Goal: Task Accomplishment & Management: Complete application form

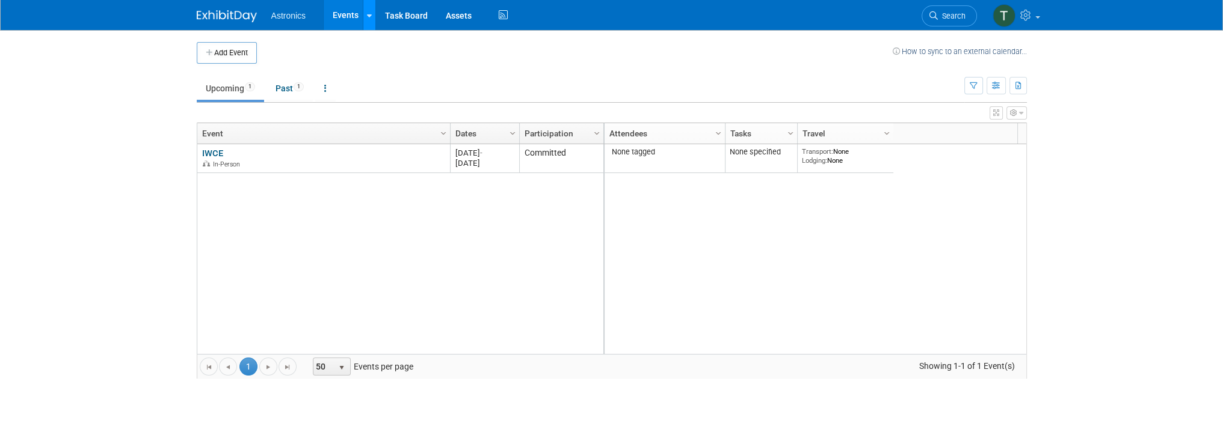
click at [371, 10] on link at bounding box center [369, 15] width 13 height 30
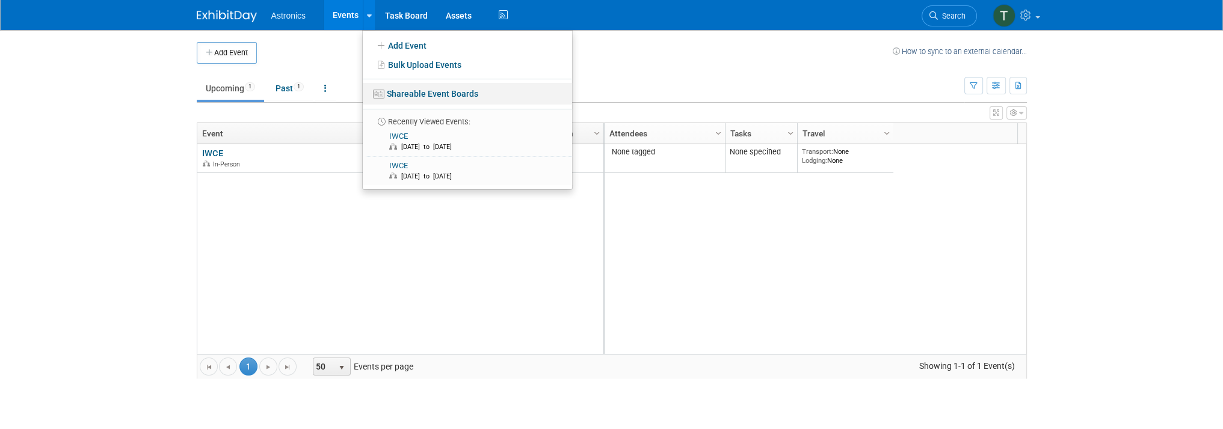
click at [402, 97] on link "Shareable Event Boards" at bounding box center [467, 94] width 209 height 22
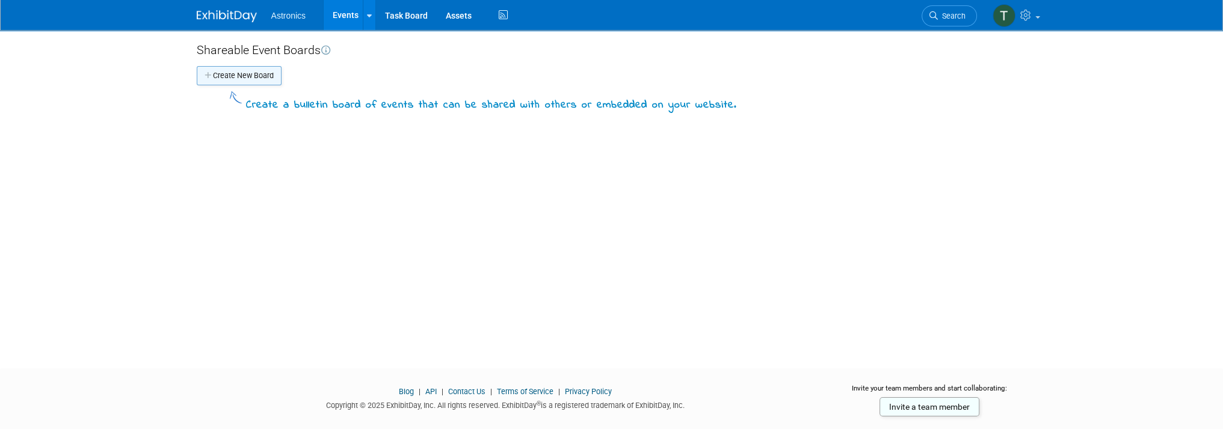
click at [253, 76] on button "Create New Board" at bounding box center [239, 75] width 85 height 19
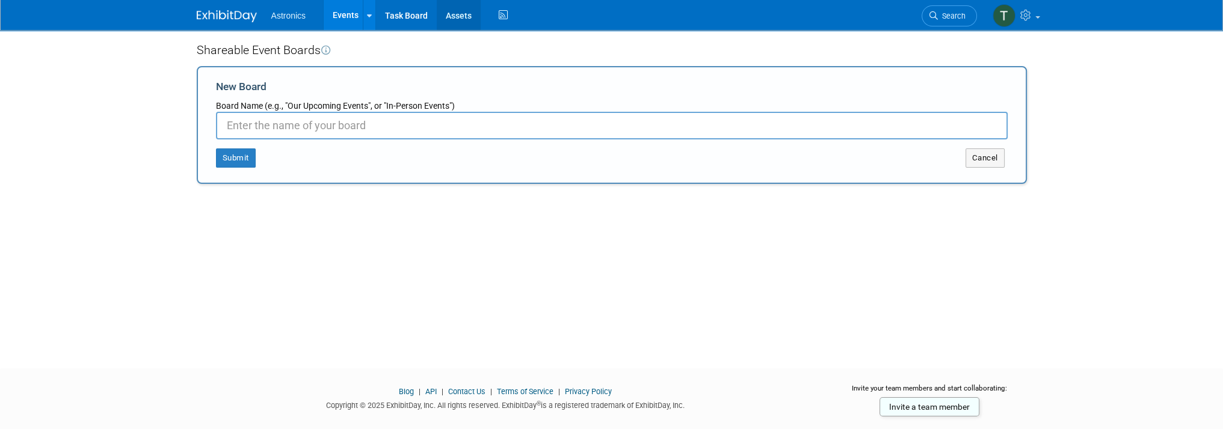
click at [461, 15] on link "Assets" at bounding box center [459, 15] width 44 height 30
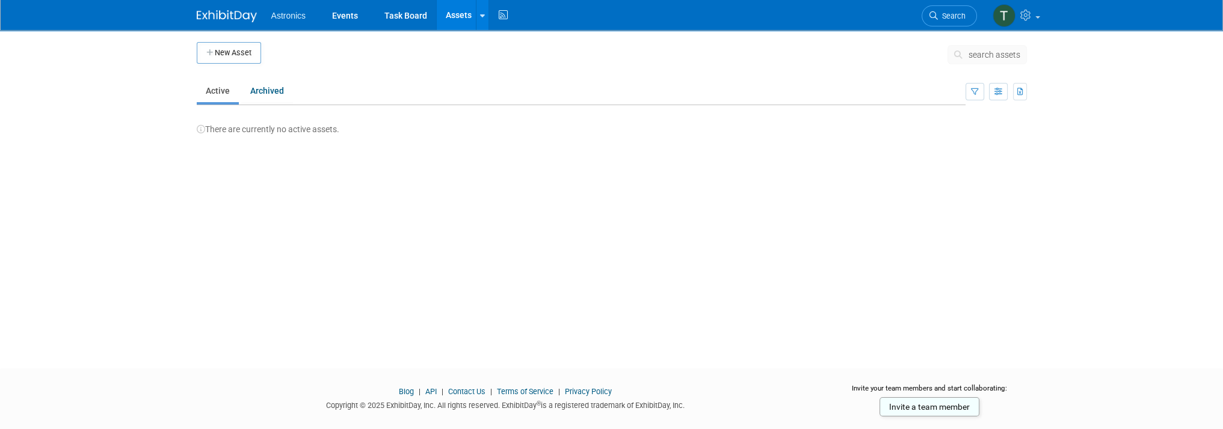
click at [281, 13] on span "Astronics" at bounding box center [288, 16] width 35 height 10
click at [286, 19] on span "Astronics" at bounding box center [288, 16] width 35 height 10
click at [290, 16] on span "Astronics" at bounding box center [288, 16] width 35 height 10
click at [349, 14] on link "Events" at bounding box center [345, 15] width 44 height 30
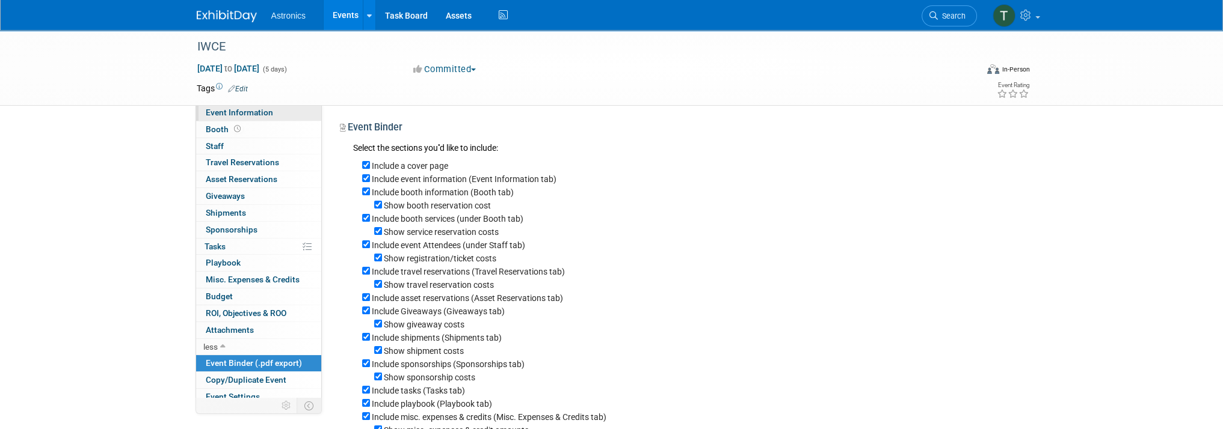
click at [212, 112] on span "Event Information" at bounding box center [239, 113] width 67 height 10
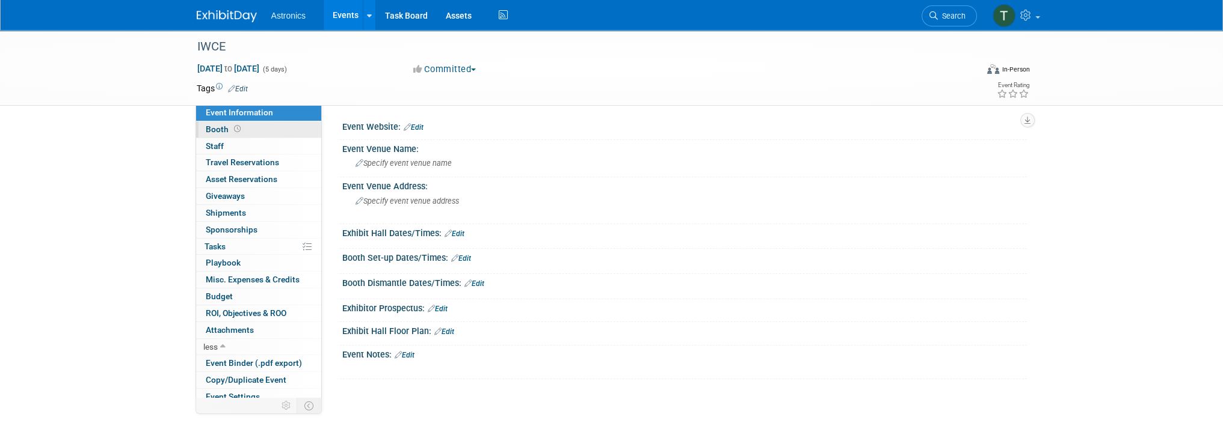
click at [209, 127] on span "Booth" at bounding box center [224, 130] width 37 height 10
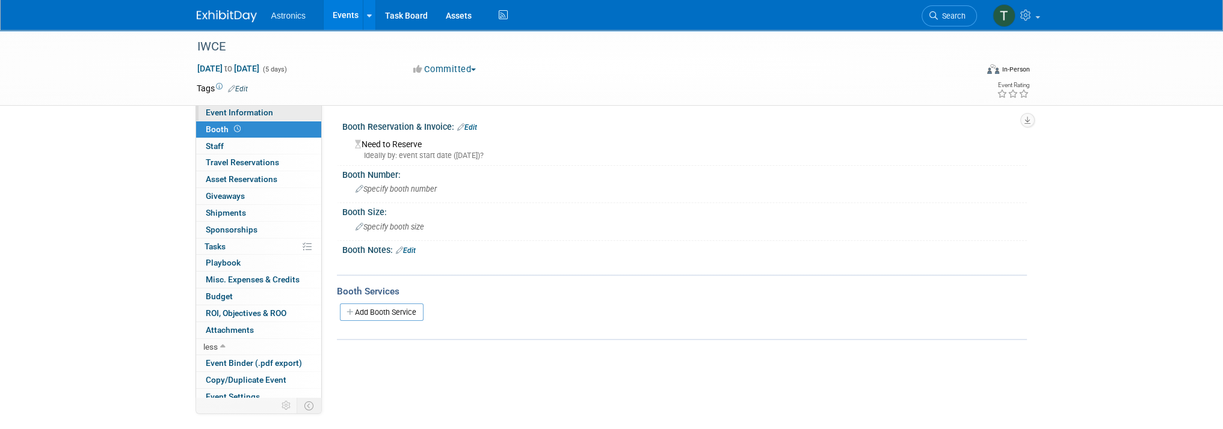
click at [219, 105] on link "Event Information" at bounding box center [258, 113] width 125 height 16
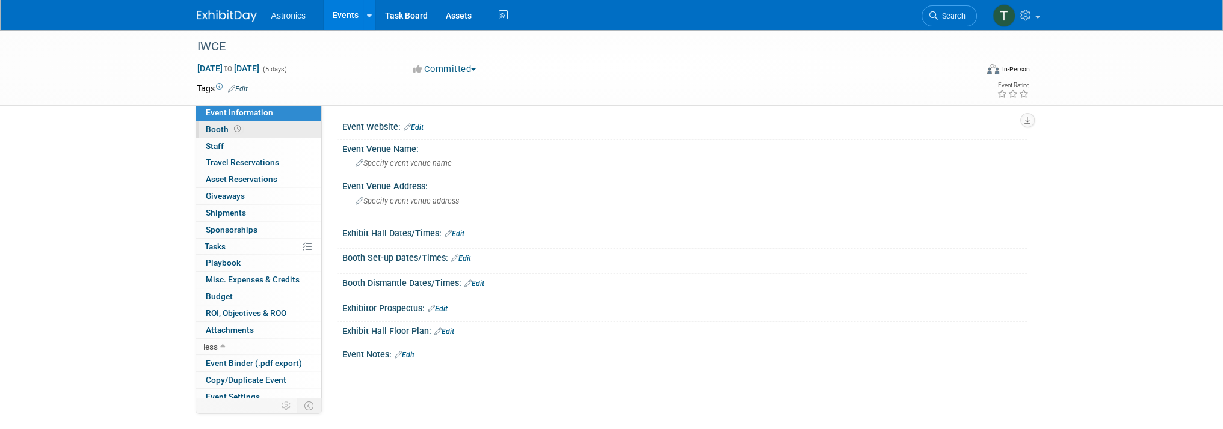
click at [210, 129] on span "Booth" at bounding box center [224, 130] width 37 height 10
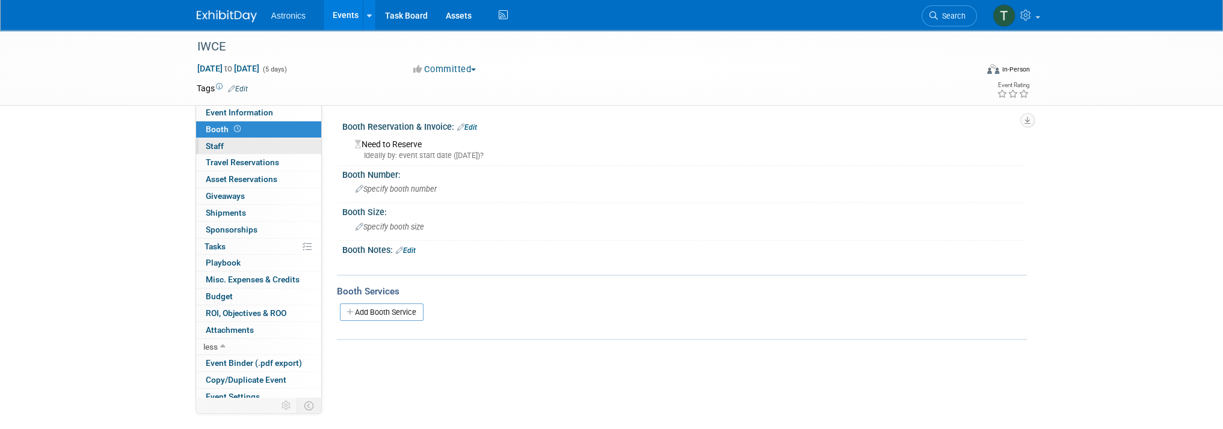
click at [218, 147] on span "Staff 0" at bounding box center [215, 146] width 18 height 10
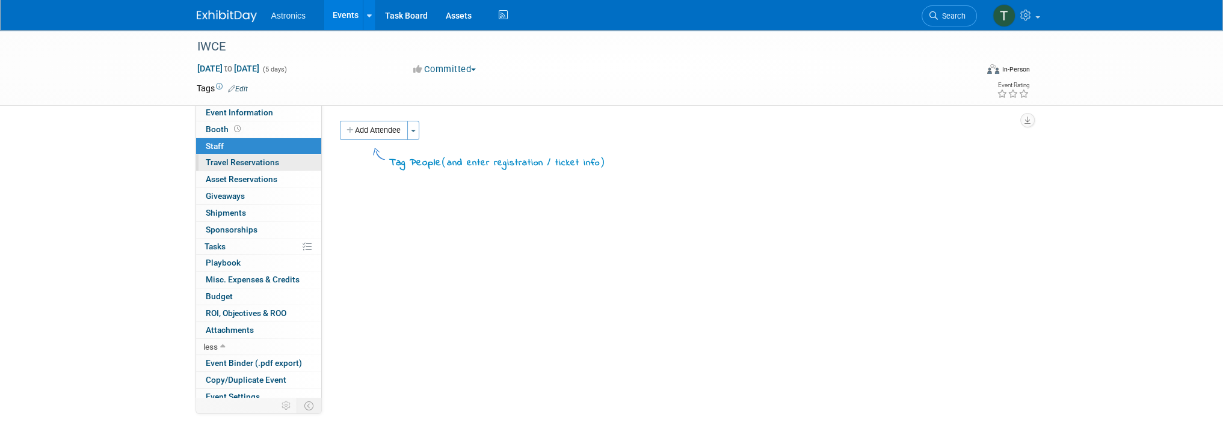
click at [211, 162] on span "Travel Reservations 0" at bounding box center [242, 163] width 73 height 10
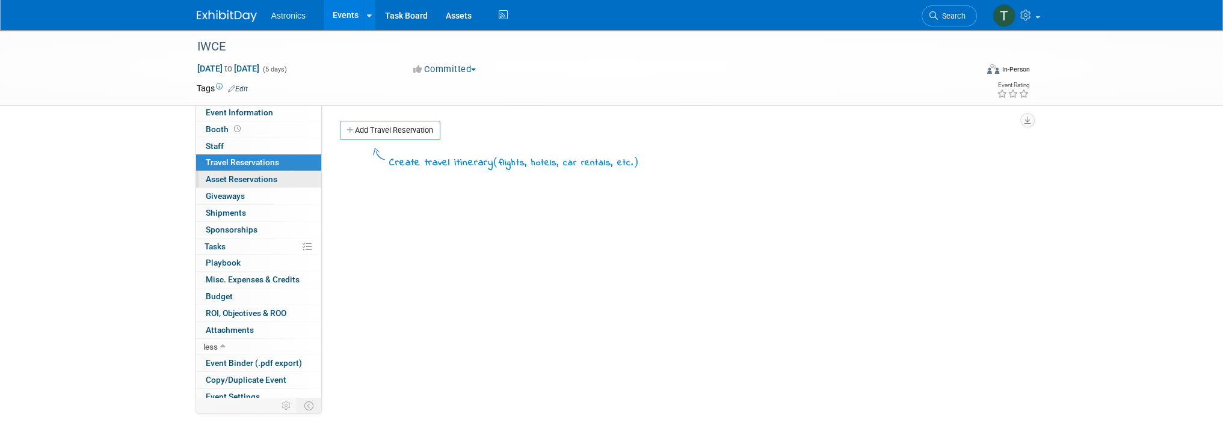
click at [220, 178] on span "Asset Reservations 0" at bounding box center [242, 179] width 72 height 10
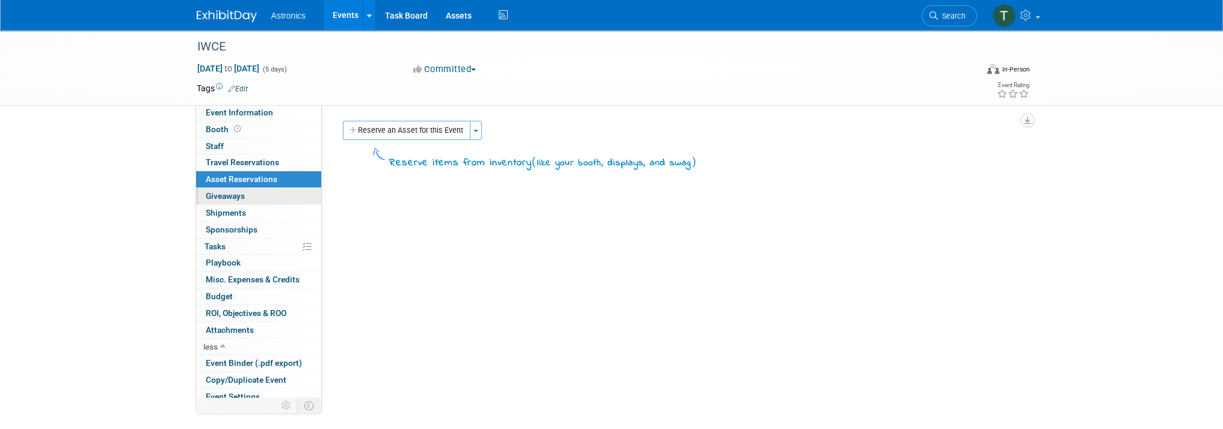
click at [226, 199] on span "Giveaways 0" at bounding box center [225, 196] width 39 height 10
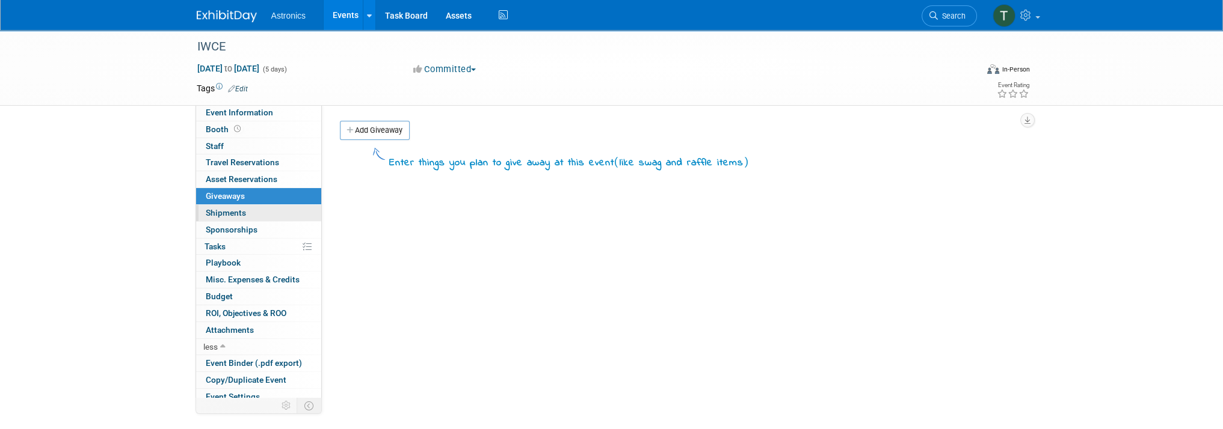
click at [217, 207] on link "0 Shipments 0" at bounding box center [258, 213] width 125 height 16
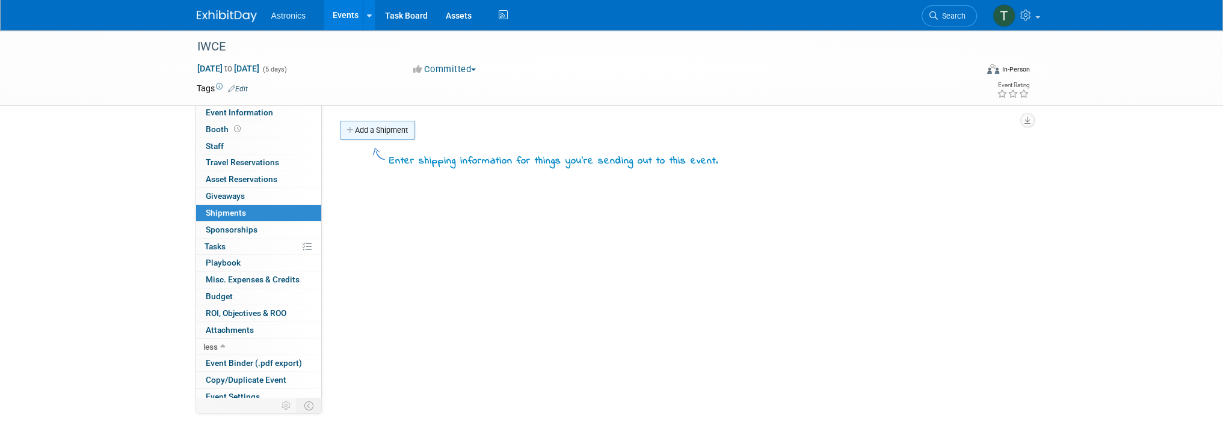
click at [362, 132] on link "Add a Shipment" at bounding box center [377, 130] width 75 height 19
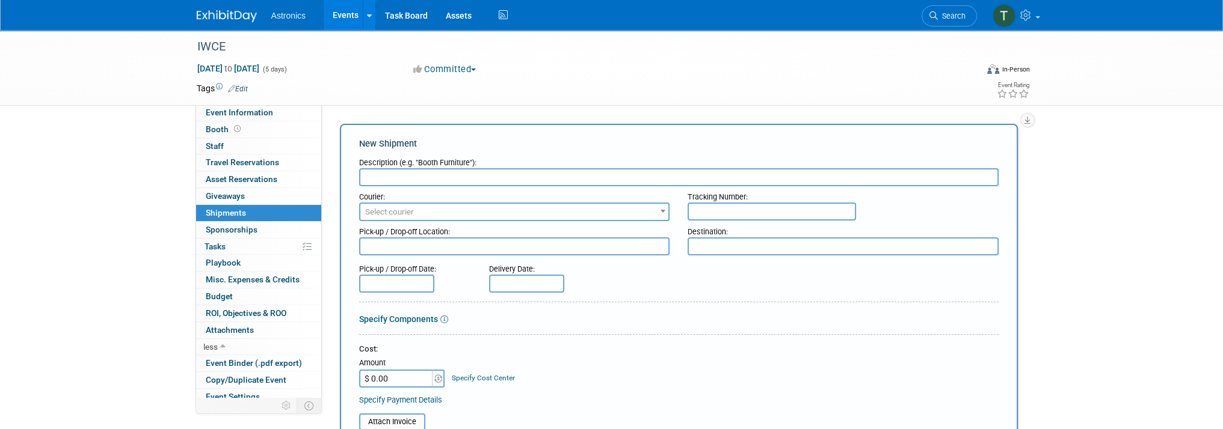
click at [132, 266] on div "IWCE Mar 22, 2026 to Mar 26, 2026 (5 days) Mar 22, 2026 to Mar 26, 2026 Committ…" at bounding box center [611, 364] width 1223 height 669
click at [224, 310] on span "ROI, Objectives & ROO 0" at bounding box center [246, 314] width 81 height 10
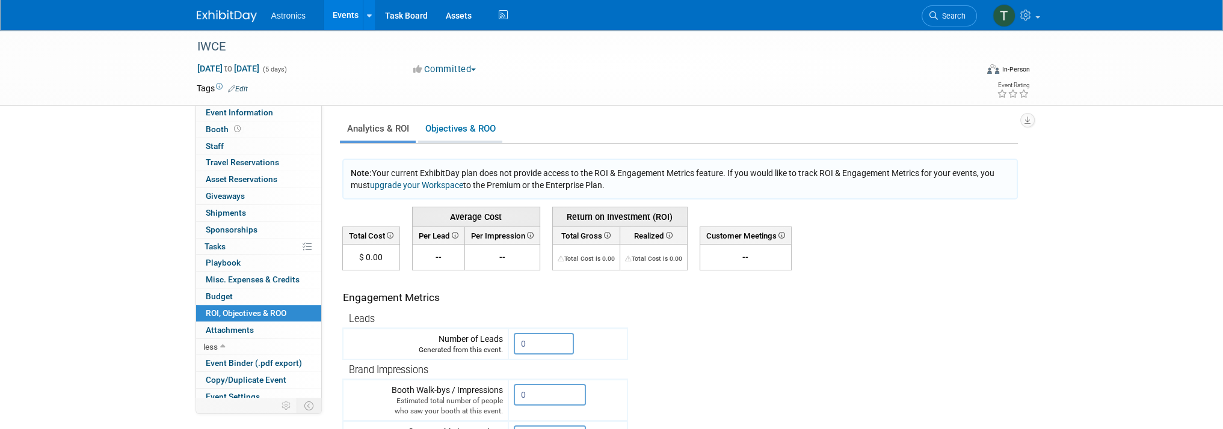
click at [445, 132] on link "Objectives & ROO 0" at bounding box center [460, 128] width 84 height 23
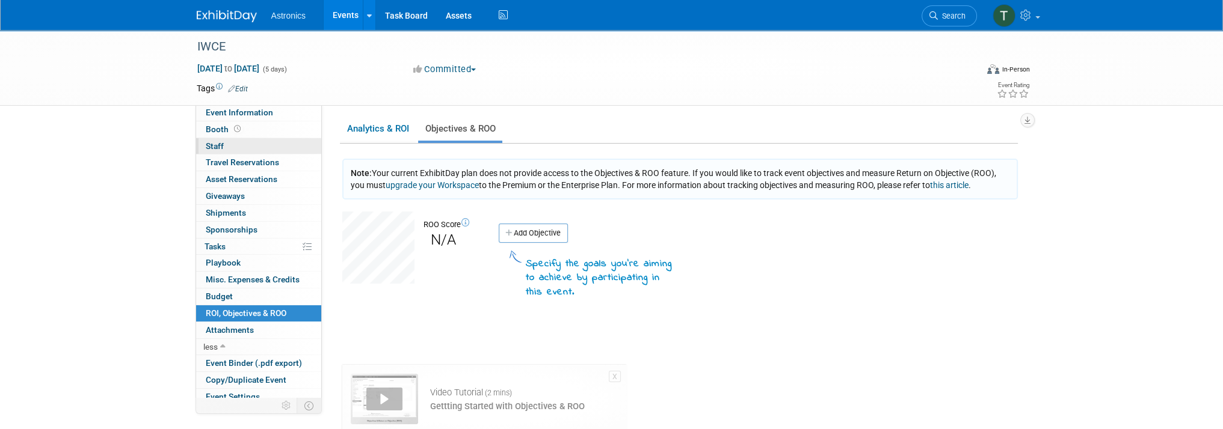
click at [235, 150] on link "0 Staff 0" at bounding box center [258, 146] width 125 height 16
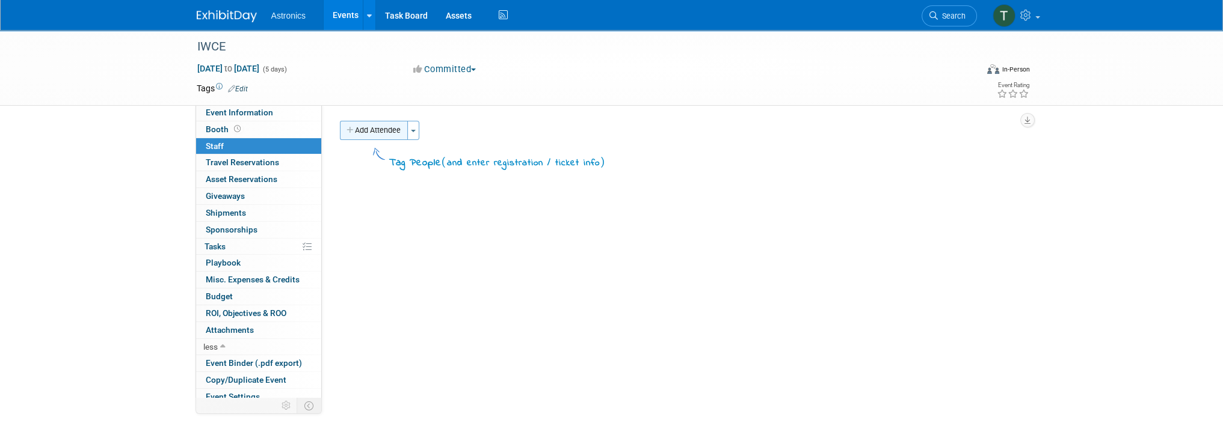
click at [369, 135] on button "Add Attendee" at bounding box center [374, 130] width 68 height 19
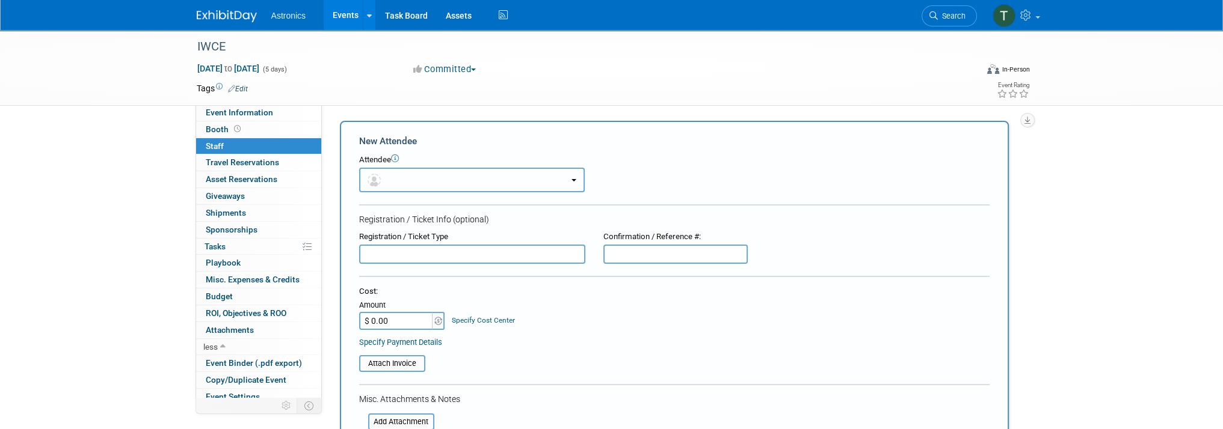
click at [401, 187] on button "button" at bounding box center [472, 180] width 226 height 25
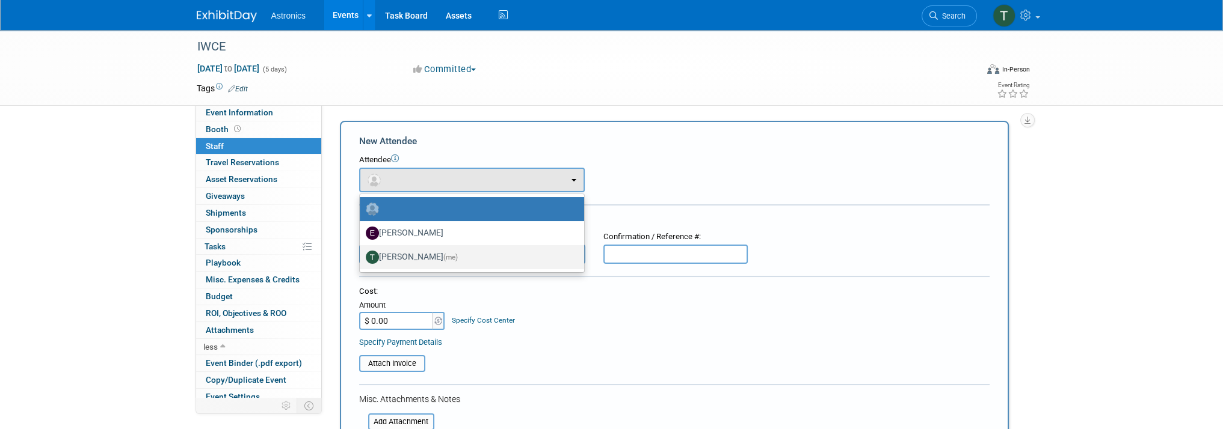
click at [399, 256] on label "Tiffany Branin (me)" at bounding box center [469, 257] width 206 height 19
click at [361, 256] on input "Tiffany Branin (me)" at bounding box center [358, 256] width 8 height 8
select select "fb2559ec-0937-47cd-938e-4a6655313ae7"
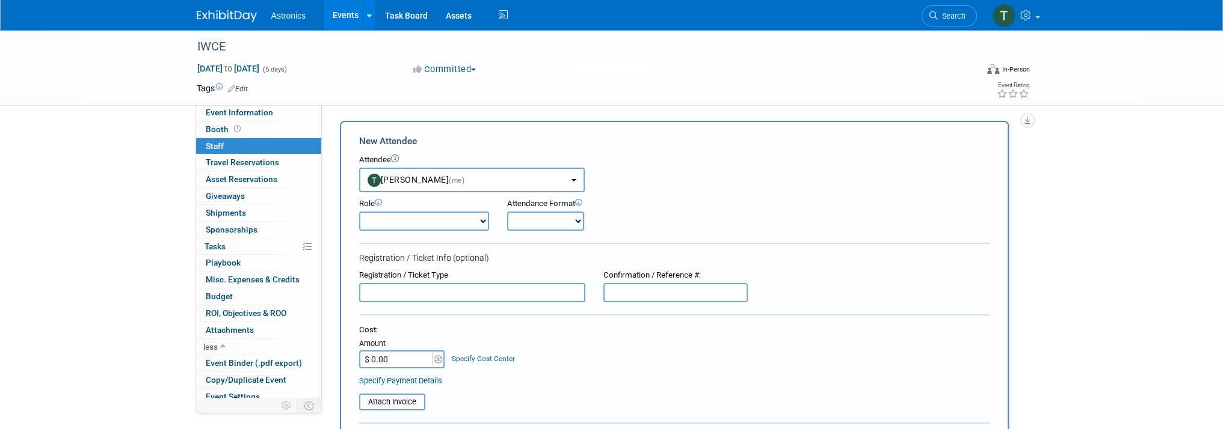
click at [537, 219] on select "Onsite Remote" at bounding box center [545, 221] width 77 height 19
click at [443, 218] on select "Demonstrator Host Planner Presenter Sales Representative Set-up/Dismantle Crew …" at bounding box center [424, 221] width 130 height 19
select select "6"
click at [359, 212] on select "Demonstrator Host Planner Presenter Sales Representative Set-up/Dismantle Crew …" at bounding box center [424, 221] width 130 height 19
click at [557, 214] on select "Onsite Remote" at bounding box center [545, 221] width 77 height 19
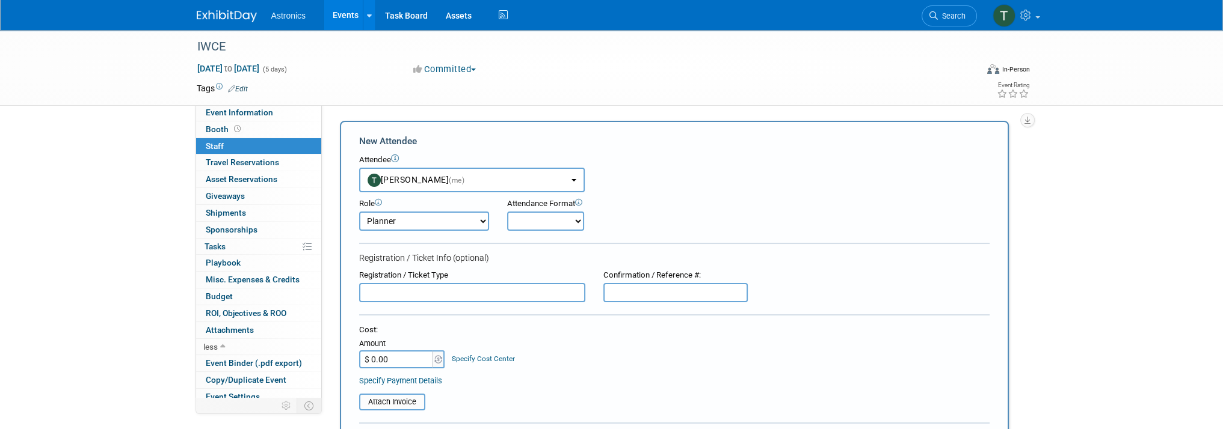
select select "1"
click at [507, 212] on select "Onsite Remote" at bounding box center [545, 221] width 77 height 19
click at [401, 293] on input "text" at bounding box center [472, 292] width 226 height 19
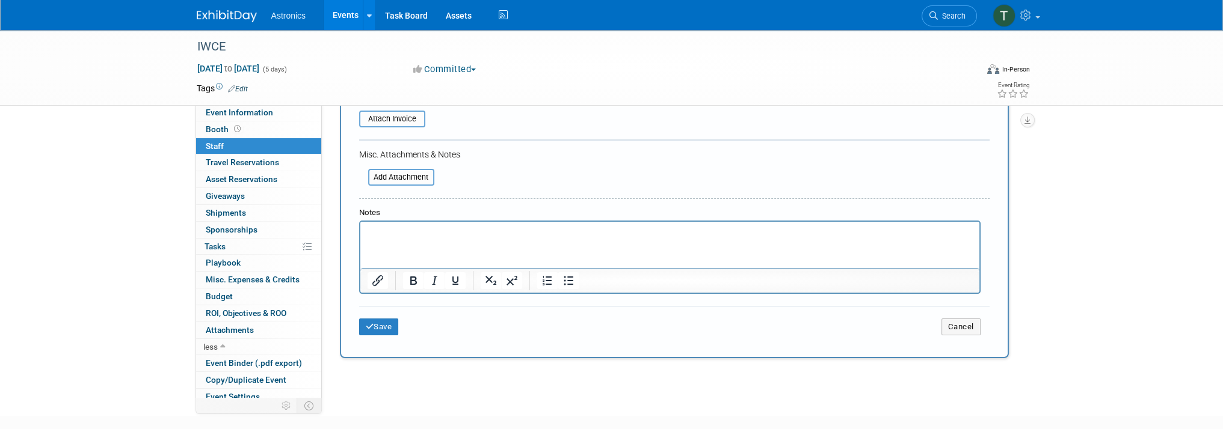
scroll to position [301, 0]
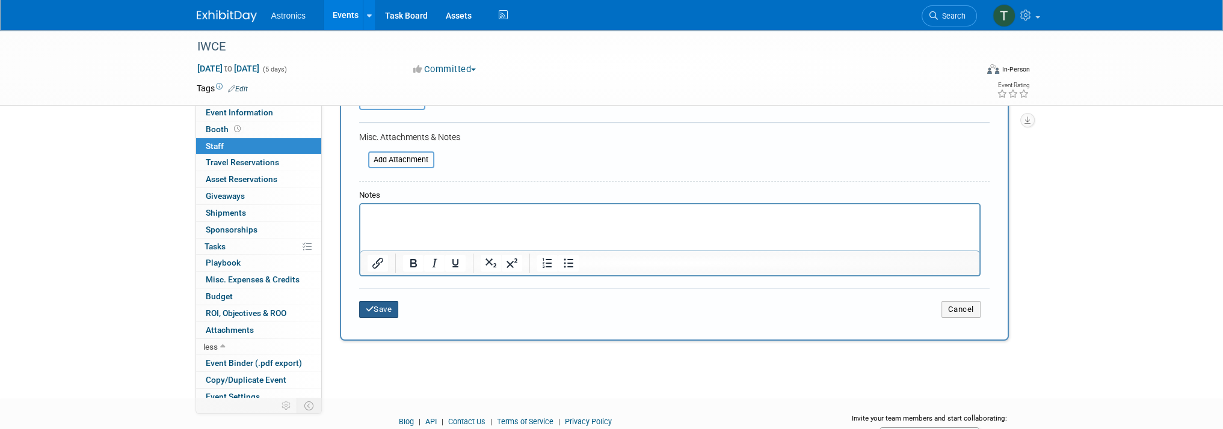
click at [380, 304] on button "Save" at bounding box center [379, 309] width 40 height 17
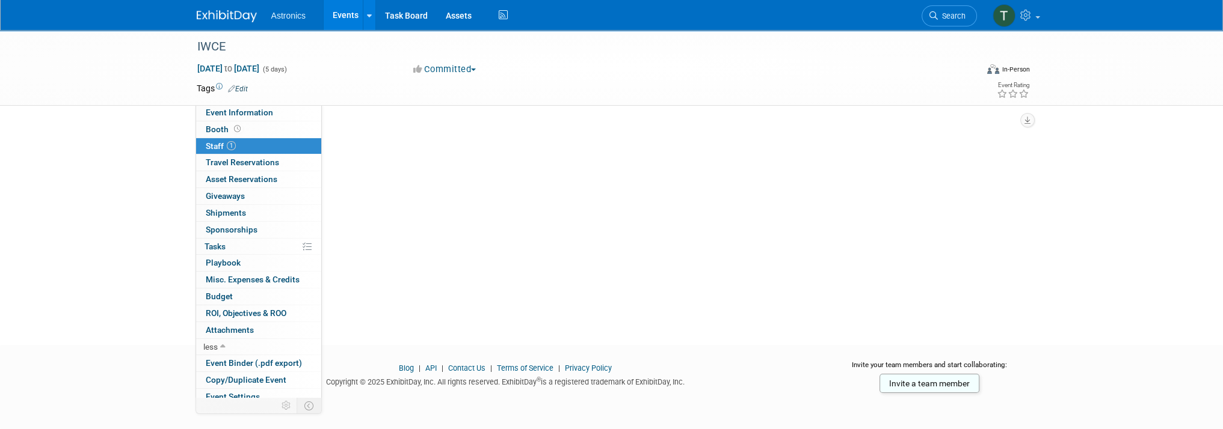
scroll to position [0, 0]
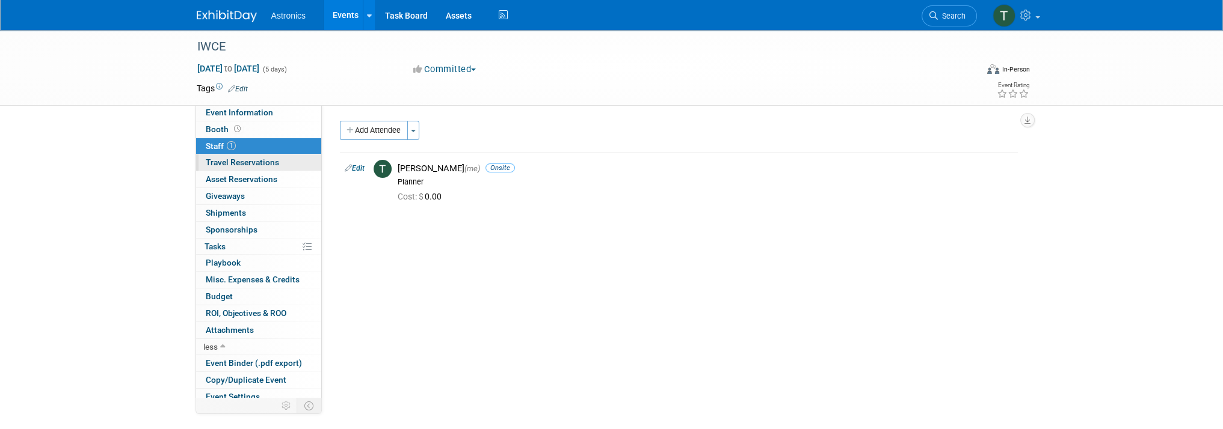
click at [247, 162] on span "Travel Reservations 0" at bounding box center [242, 163] width 73 height 10
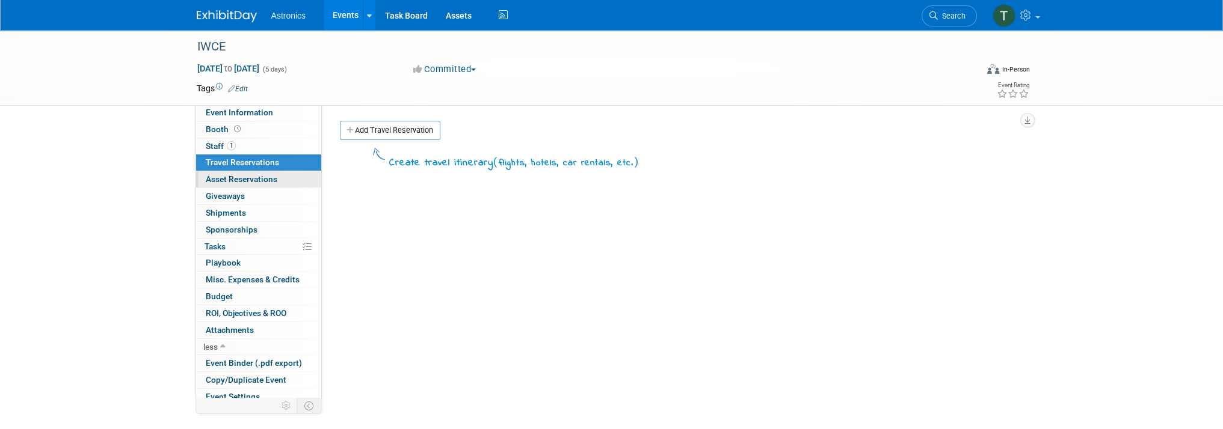
click at [241, 181] on span "Asset Reservations 0" at bounding box center [242, 179] width 72 height 10
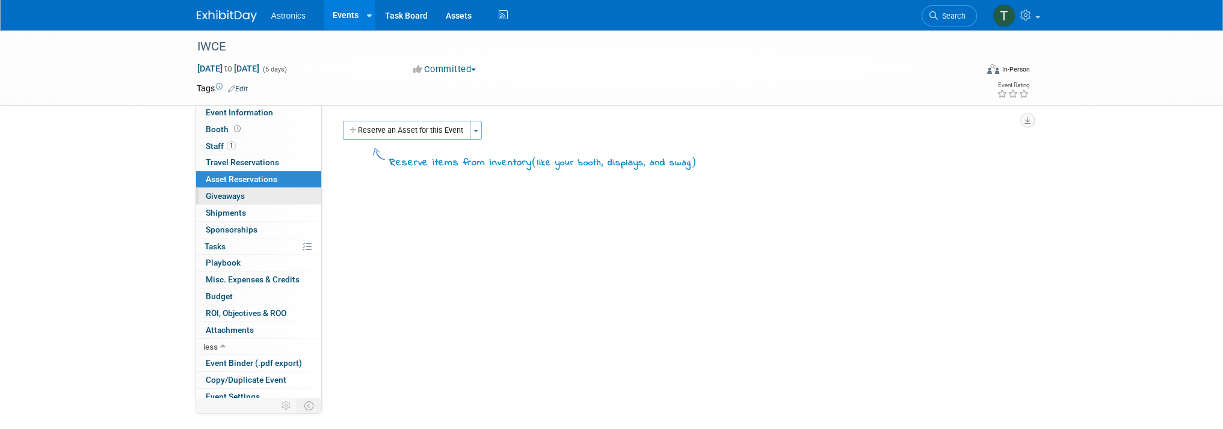
click at [236, 202] on link "0 Giveaways 0" at bounding box center [258, 196] width 125 height 16
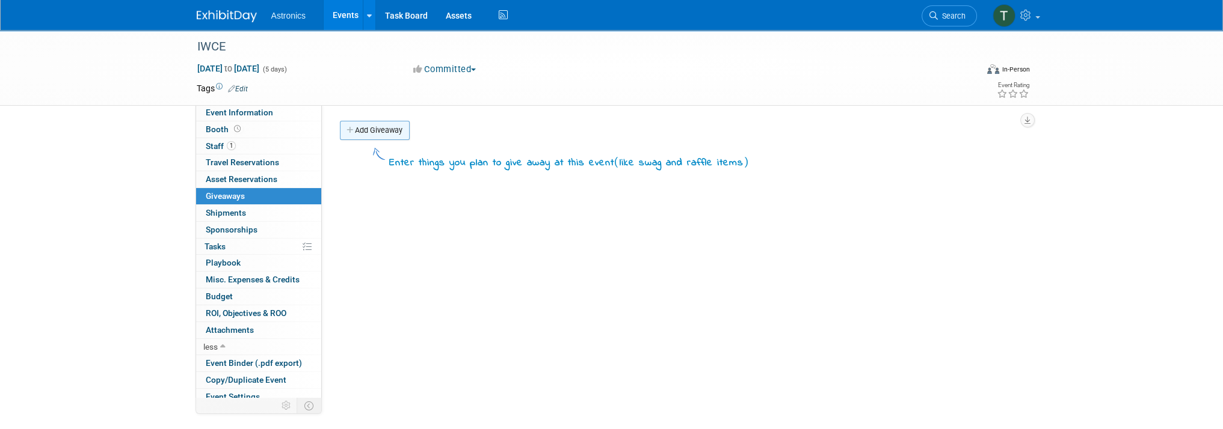
click at [374, 138] on link "Add Giveaway" at bounding box center [375, 130] width 70 height 19
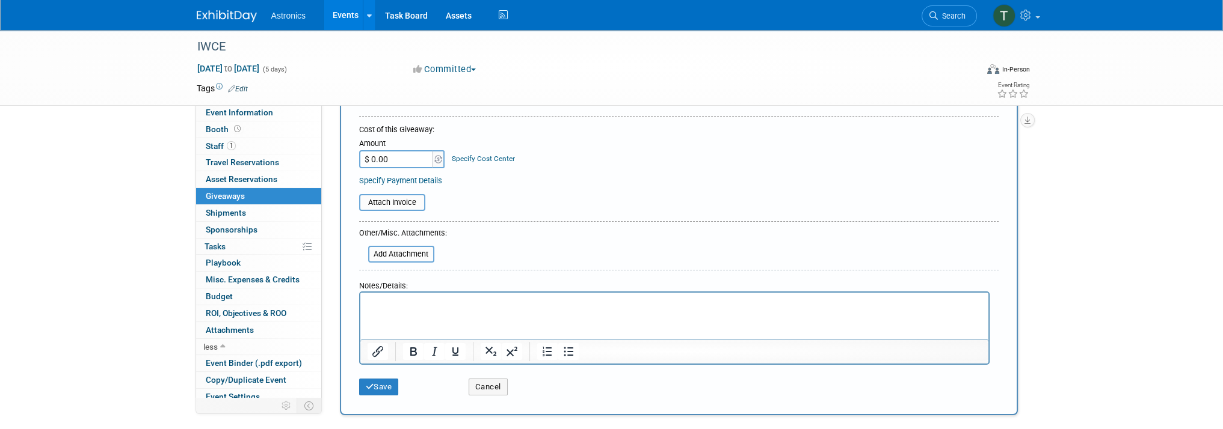
scroll to position [60, 0]
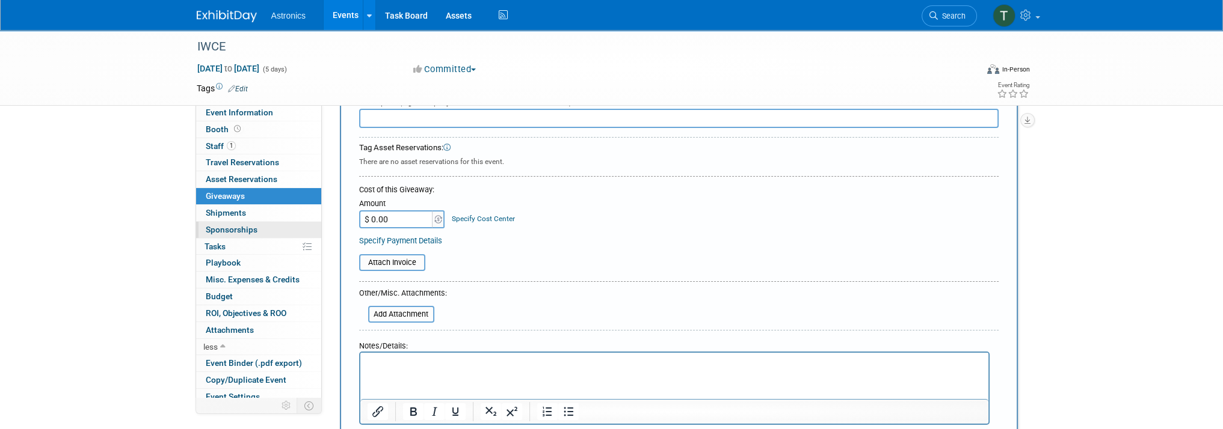
click at [236, 233] on span "Sponsorships 0" at bounding box center [232, 230] width 52 height 10
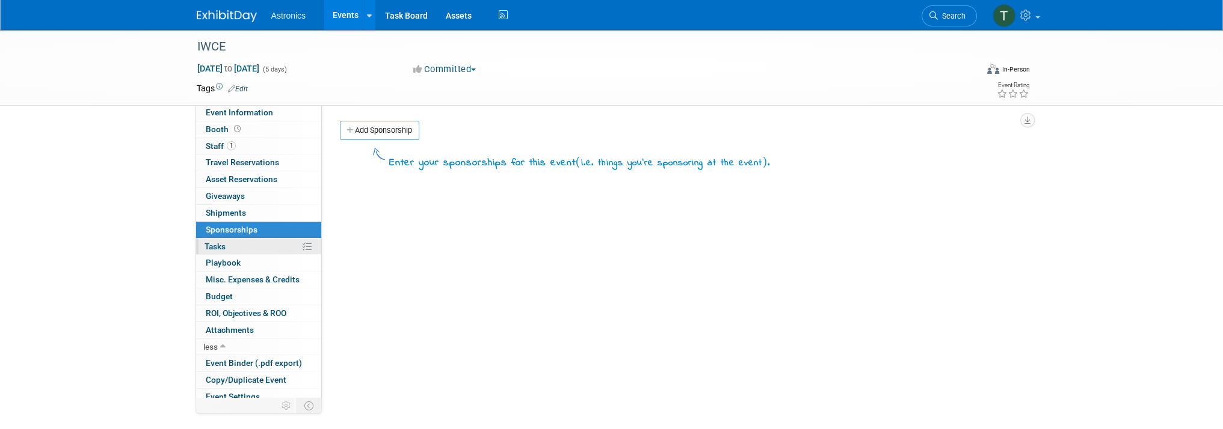
click at [221, 250] on span "Tasks 0%" at bounding box center [215, 247] width 21 height 10
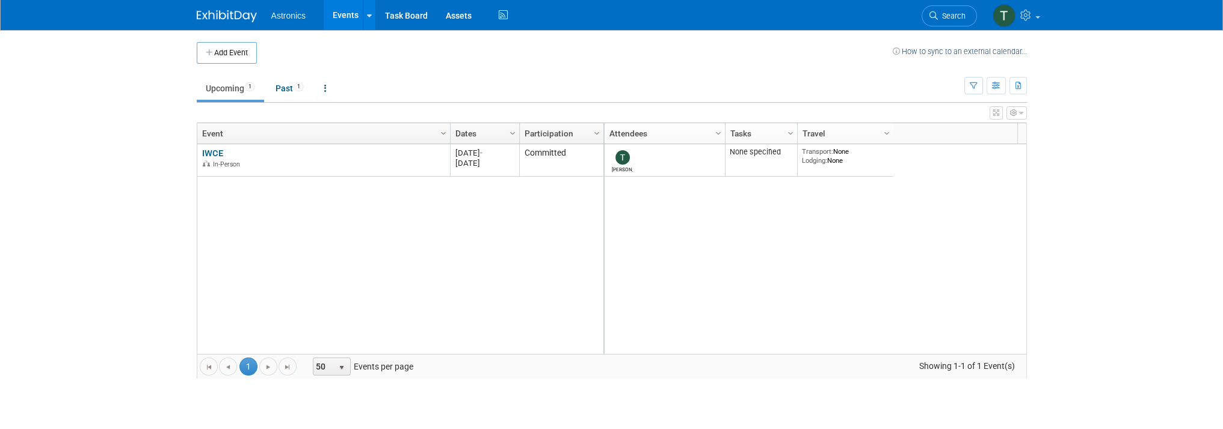
click at [296, 16] on span "Astronics" at bounding box center [288, 16] width 35 height 10
click at [414, 14] on link "Task Board" at bounding box center [406, 15] width 61 height 30
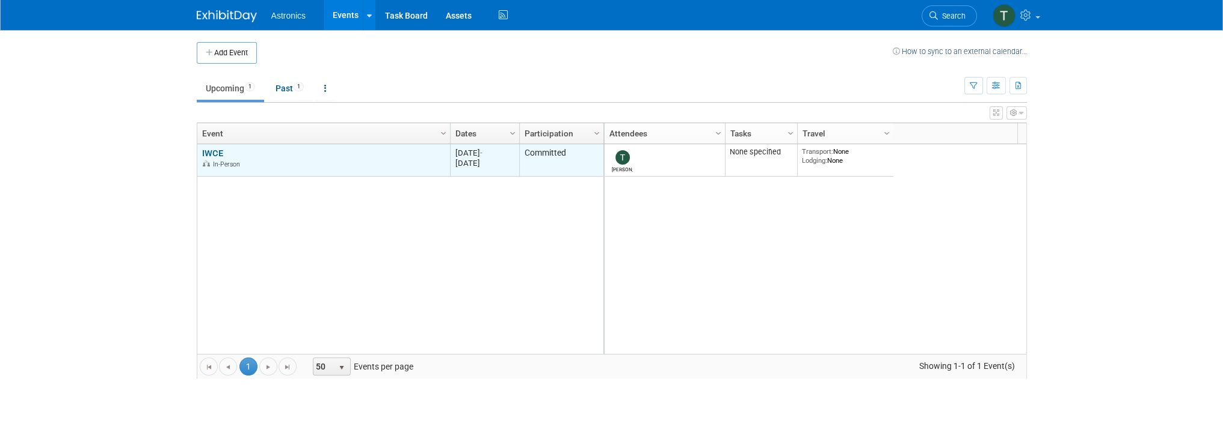
click at [209, 153] on link "IWCE" at bounding box center [212, 153] width 21 height 11
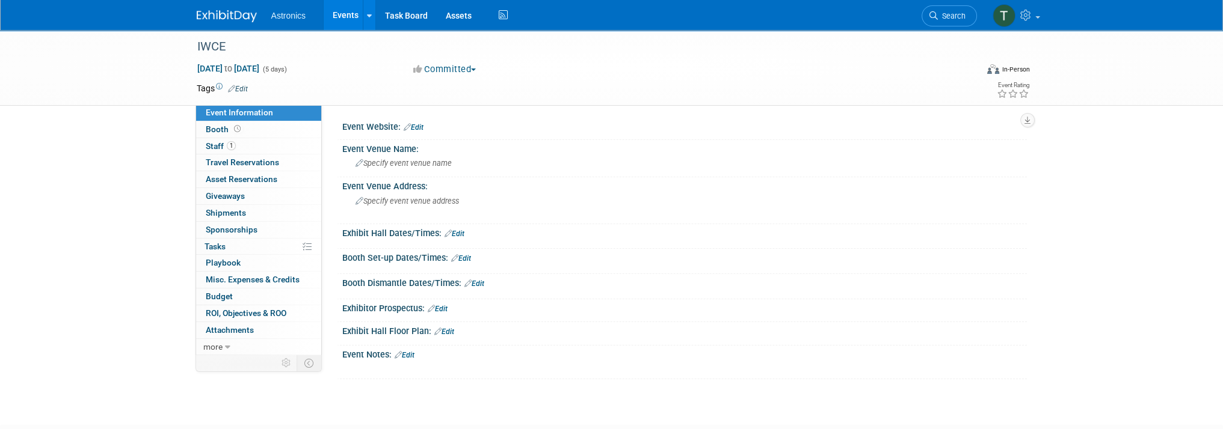
click at [413, 126] on link "Edit" at bounding box center [414, 127] width 20 height 8
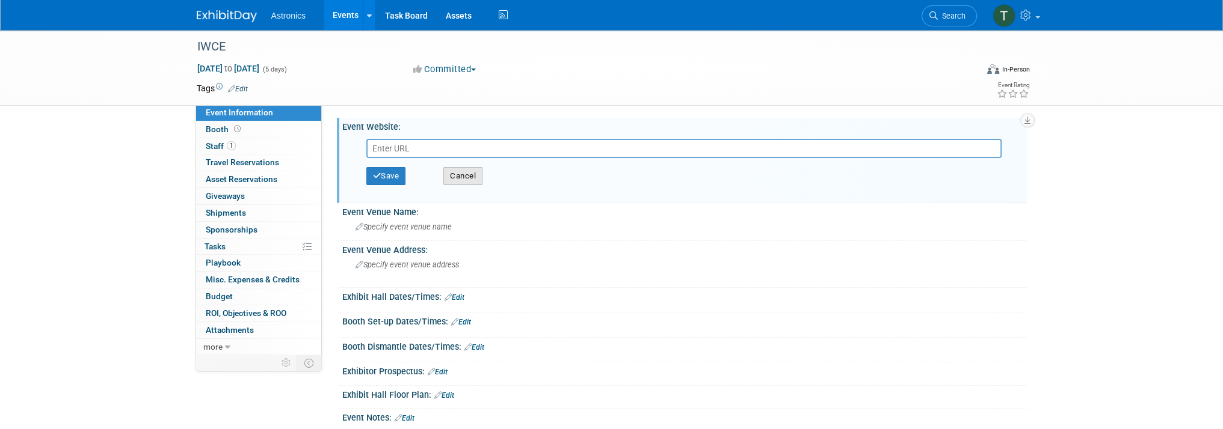
click at [452, 173] on button "Cancel" at bounding box center [462, 176] width 39 height 18
